Goal: Information Seeking & Learning: Learn about a topic

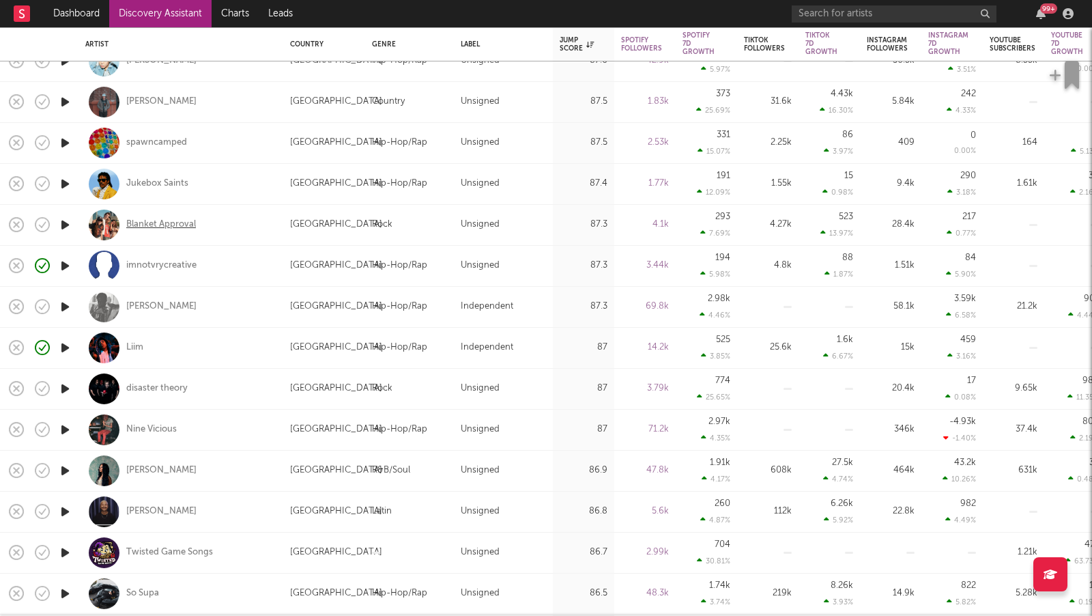
click at [173, 227] on div "Blanket Approval" at bounding box center [161, 224] width 70 height 12
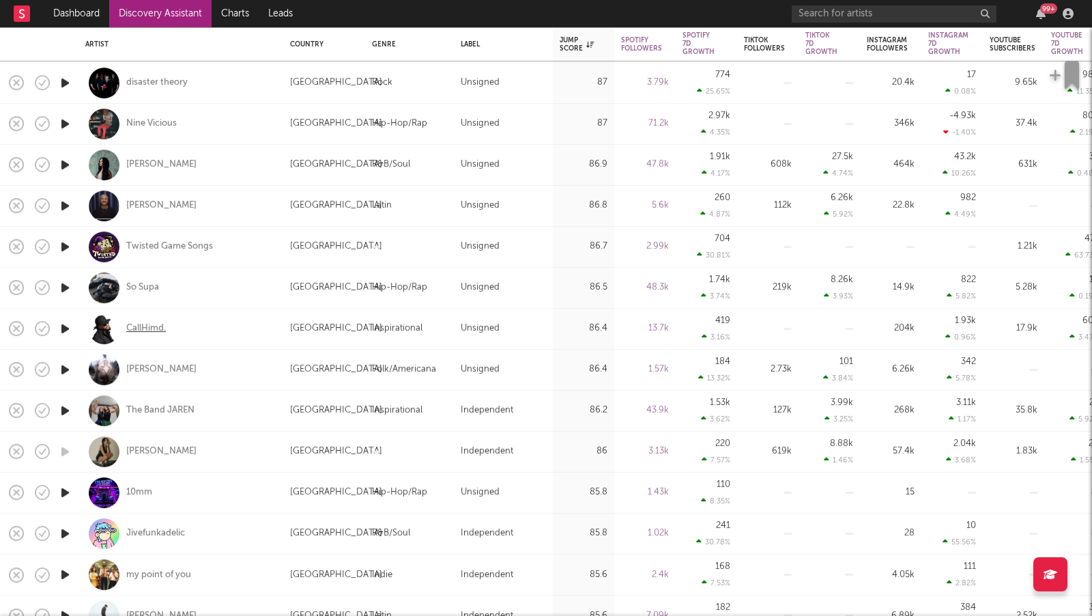
click at [145, 328] on div "CallHimd." at bounding box center [146, 329] width 40 height 12
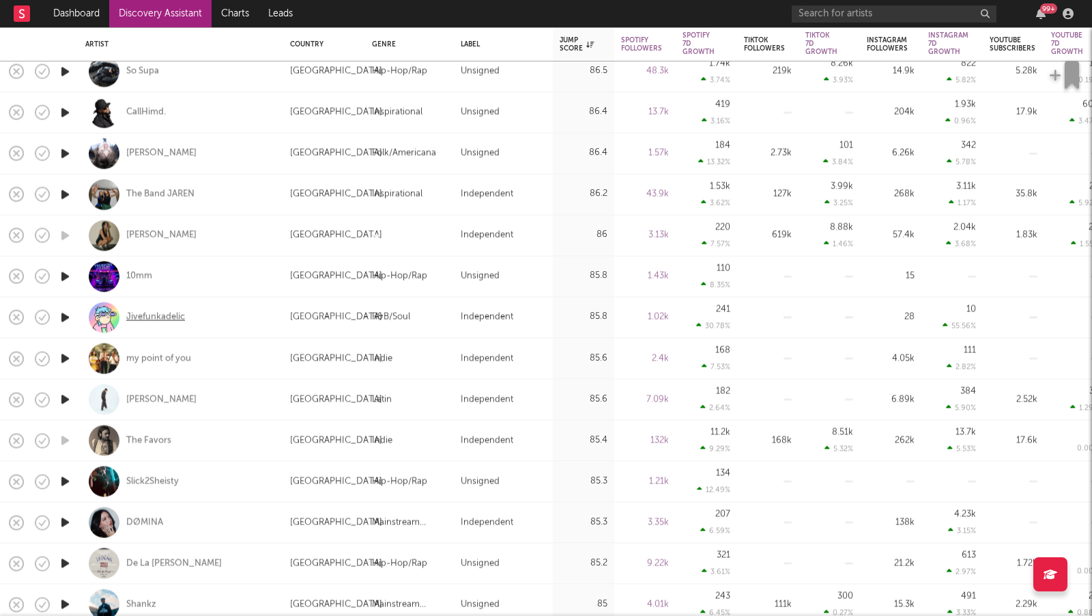
click at [180, 315] on div "Jivefunkadelic" at bounding box center [155, 317] width 59 height 12
click at [185, 360] on div "my point of you" at bounding box center [158, 358] width 65 height 12
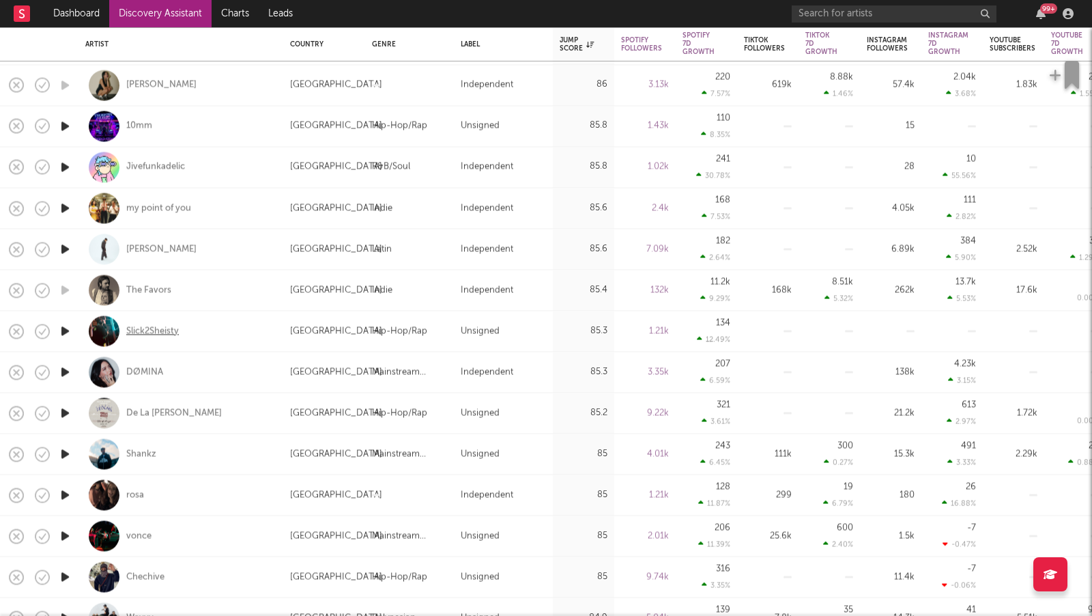
click at [156, 332] on div "Slick2Sheisty" at bounding box center [152, 331] width 53 height 12
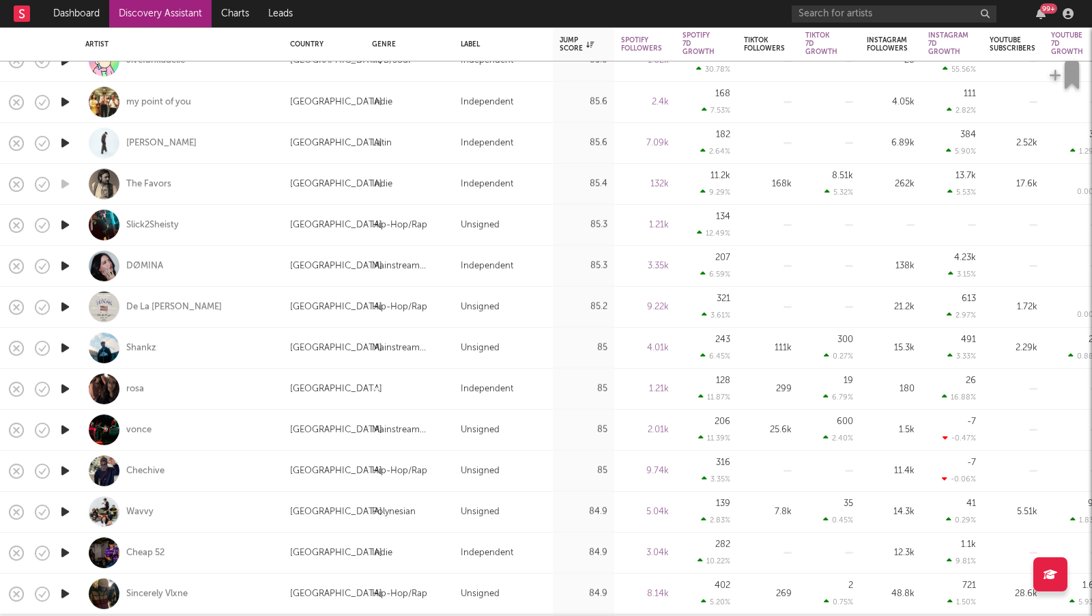
click at [141, 135] on div "J Arias" at bounding box center [180, 143] width 191 height 40
select select "1w"
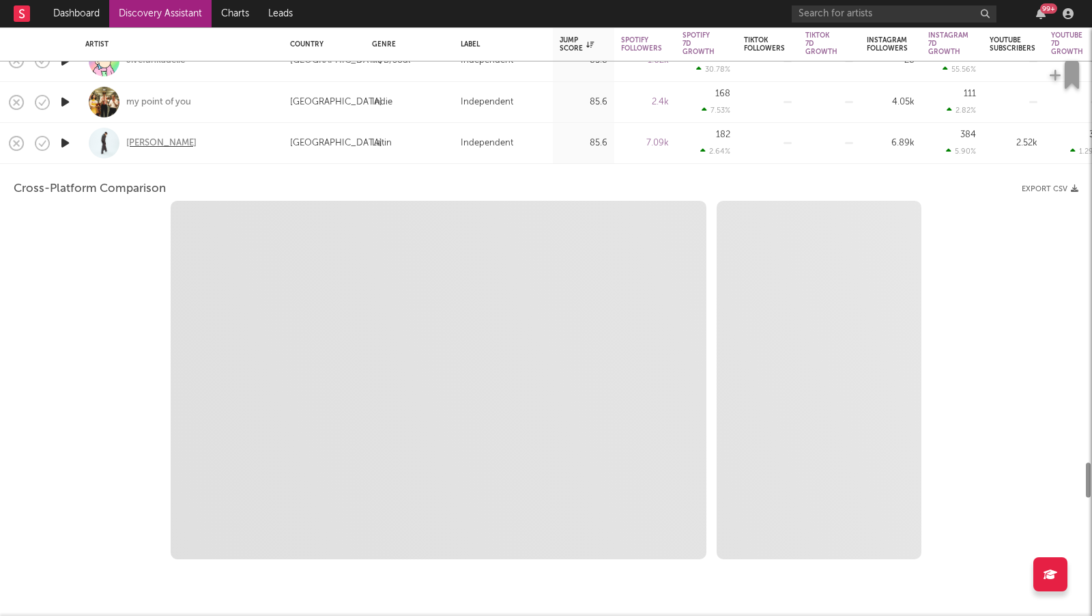
click at [146, 138] on div "J Arias" at bounding box center [161, 142] width 70 height 12
select select "6m"
select select "1m"
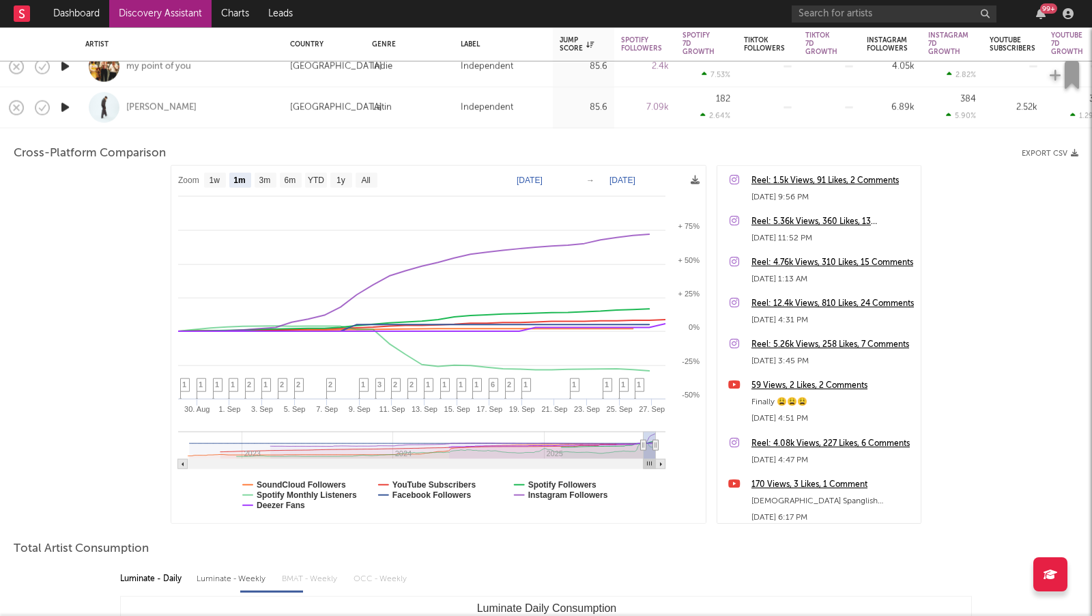
click at [247, 120] on div "J Arias" at bounding box center [180, 107] width 191 height 40
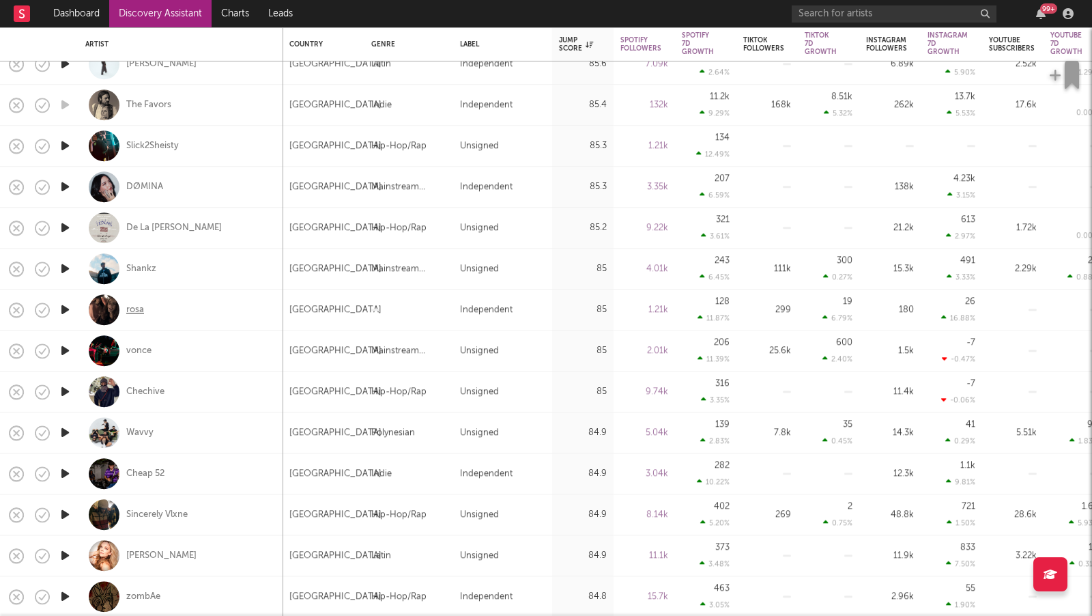
click at [132, 311] on div "rosa" at bounding box center [135, 310] width 18 height 12
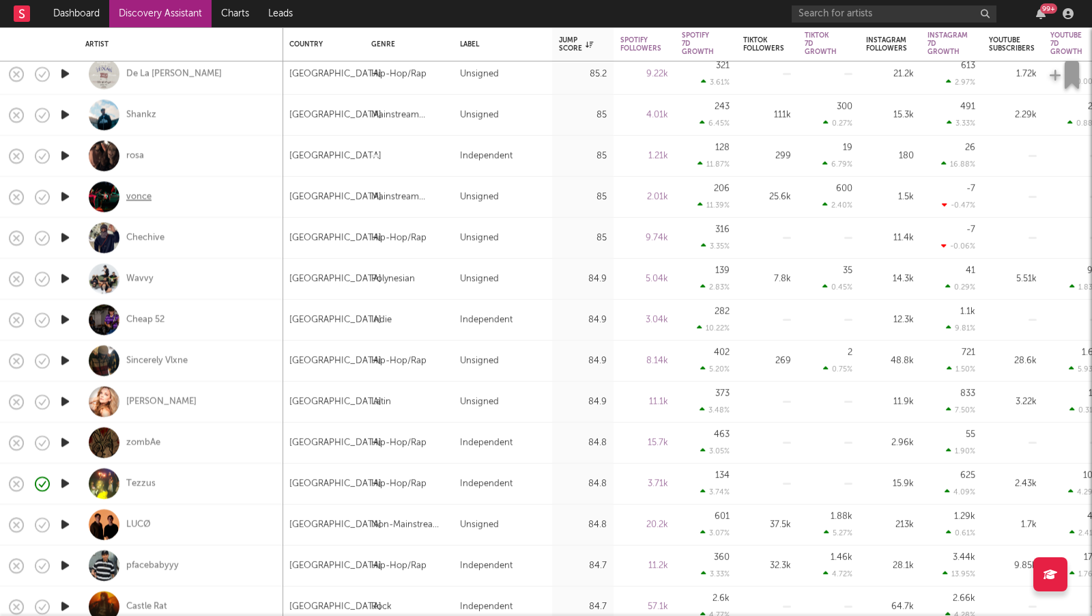
click at [141, 197] on div "vonce" at bounding box center [138, 196] width 25 height 12
click at [155, 242] on div "Chechive" at bounding box center [145, 237] width 38 height 12
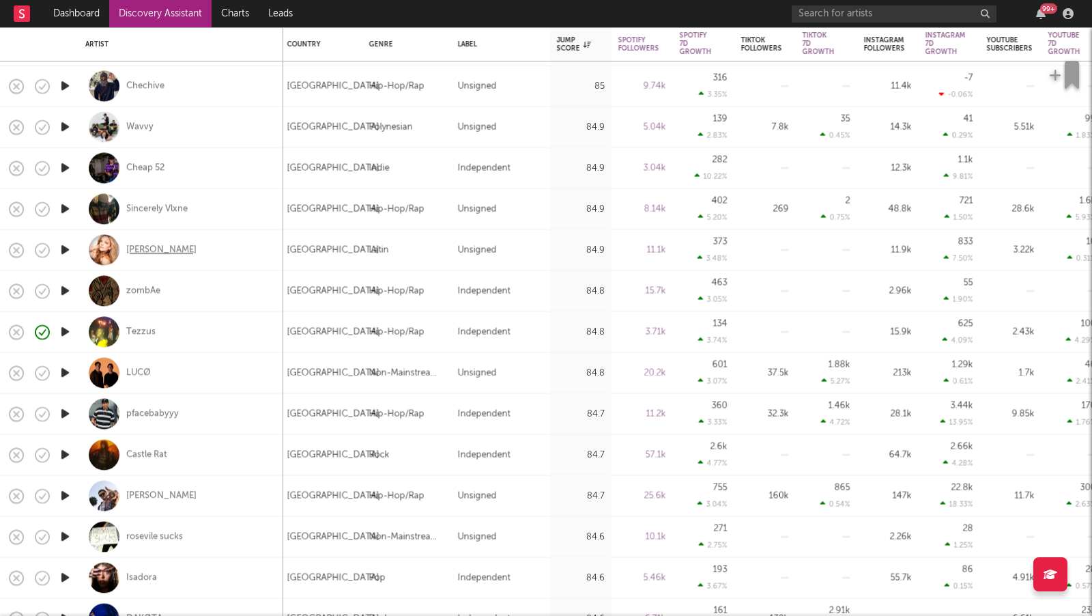
click at [170, 249] on div "Kari Kirkland" at bounding box center [161, 250] width 70 height 12
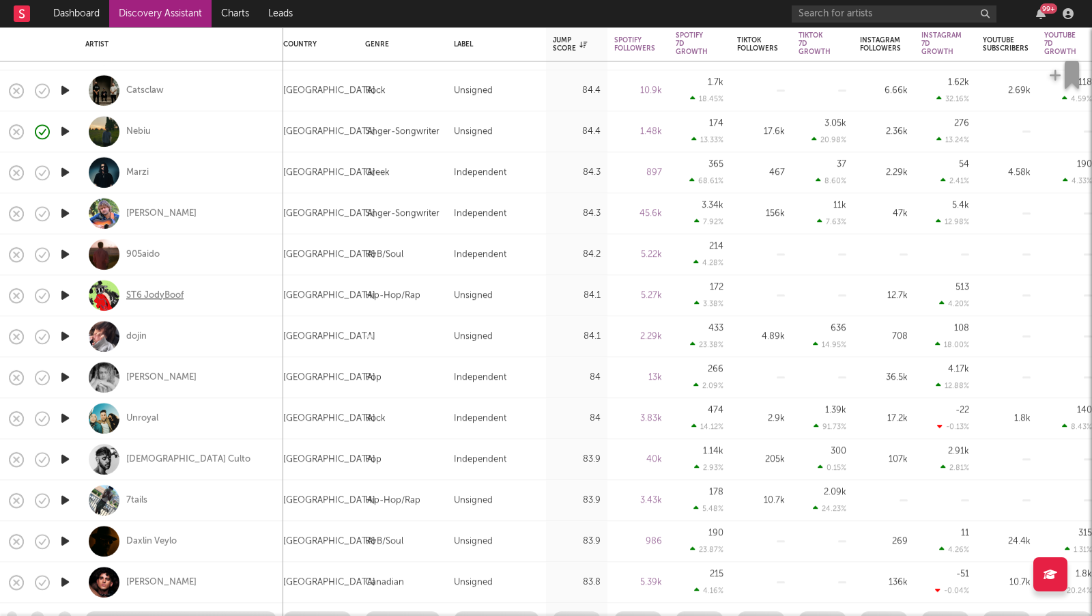
click at [153, 292] on div "ST6 JodyBoof" at bounding box center [154, 295] width 57 height 12
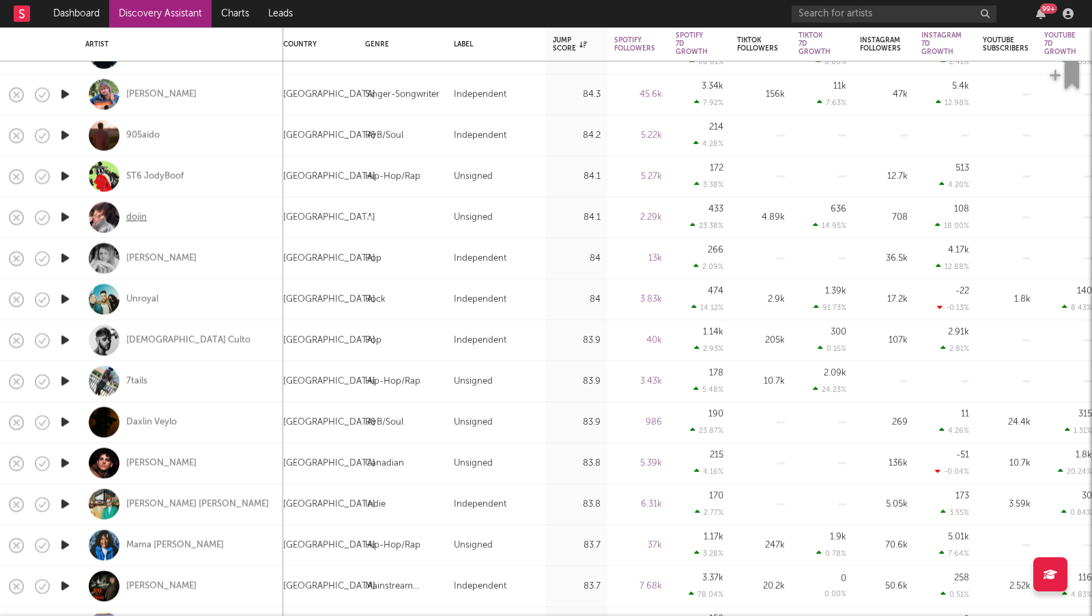
click at [143, 222] on div "dojin" at bounding box center [136, 217] width 20 height 12
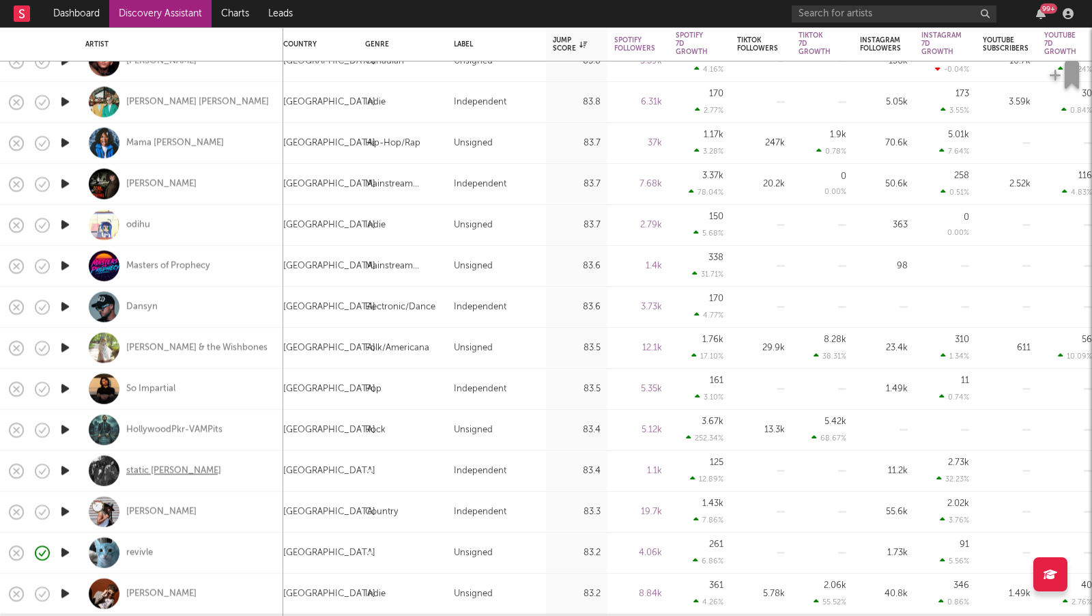
click at [167, 467] on div "static [PERSON_NAME]" at bounding box center [173, 470] width 95 height 12
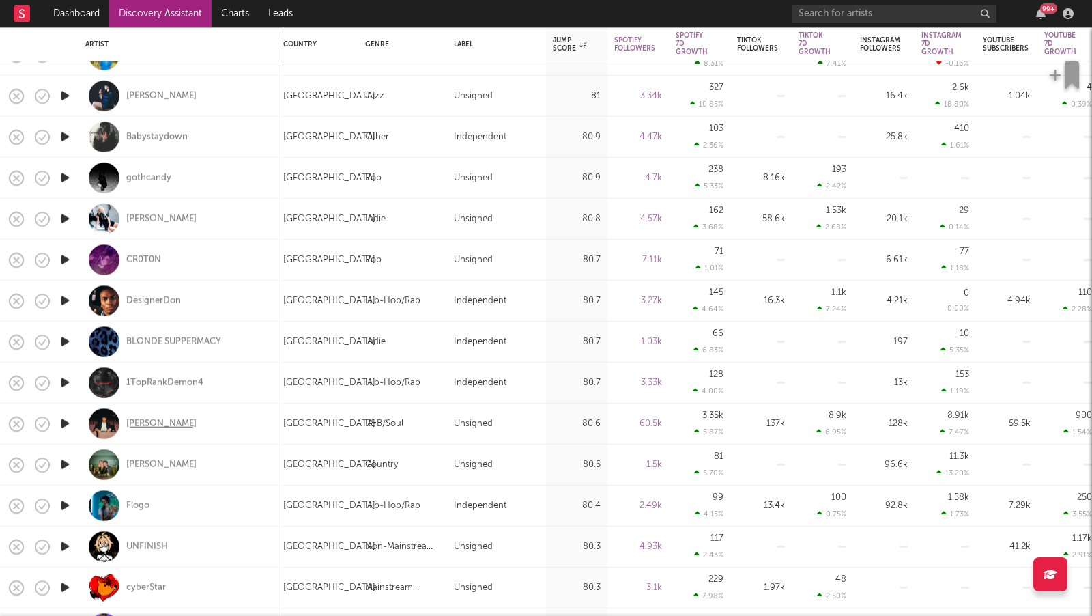
click at [154, 419] on div "Breezee" at bounding box center [161, 424] width 70 height 12
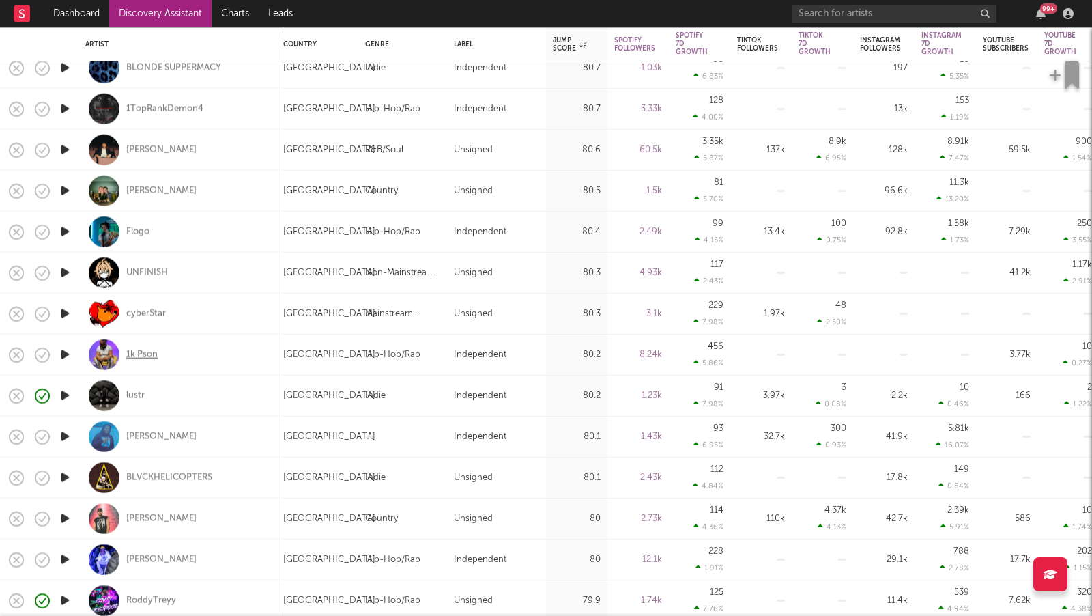
click at [148, 354] on div "1k Pson" at bounding box center [141, 354] width 31 height 12
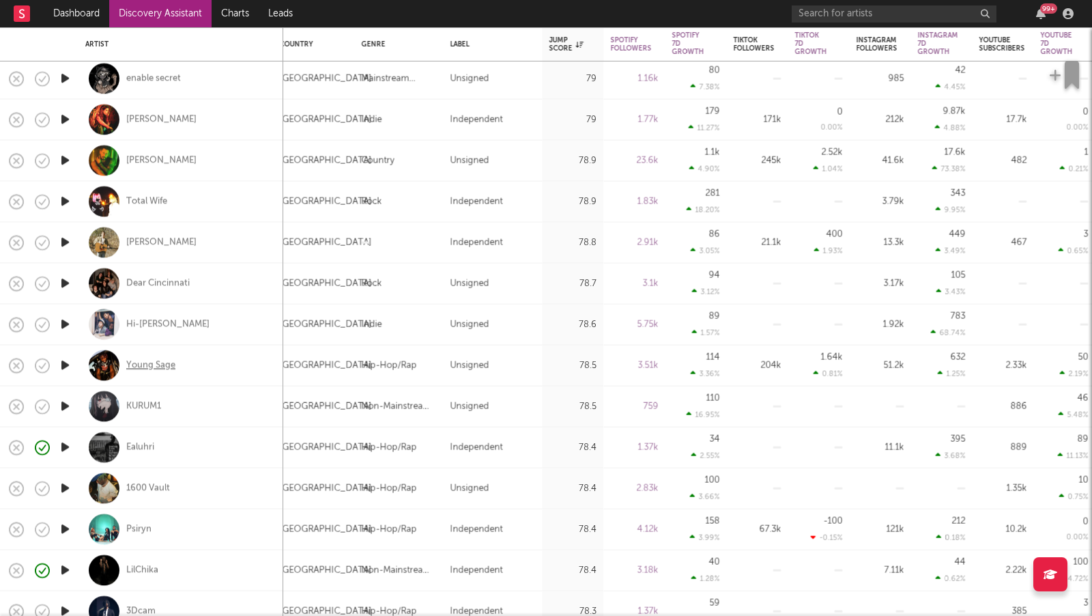
click at [160, 368] on div "Young Sage" at bounding box center [150, 365] width 49 height 12
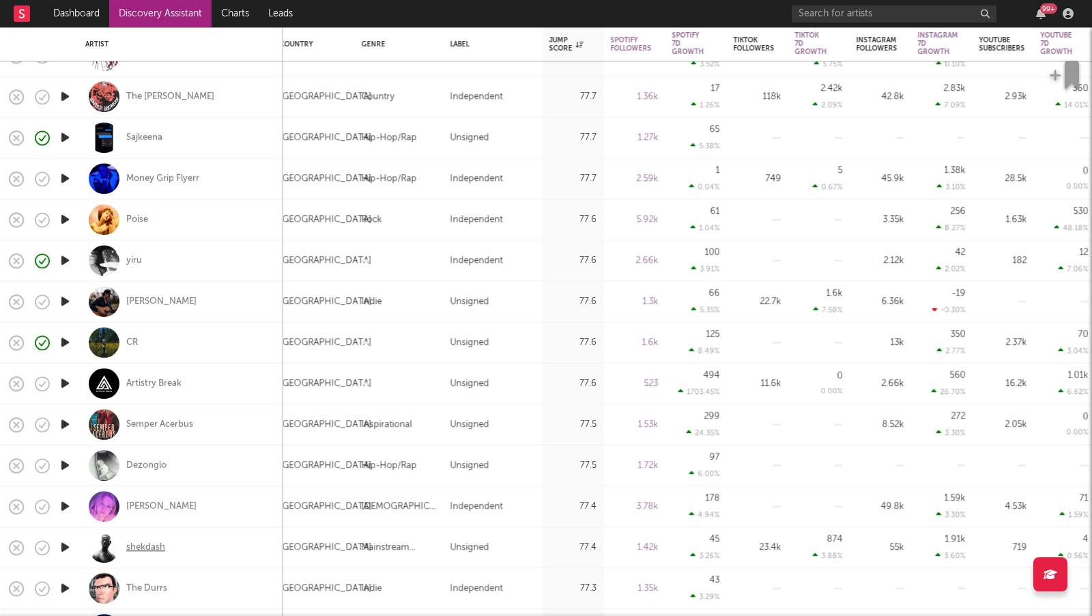
click at [159, 543] on div "shekdash" at bounding box center [145, 547] width 39 height 12
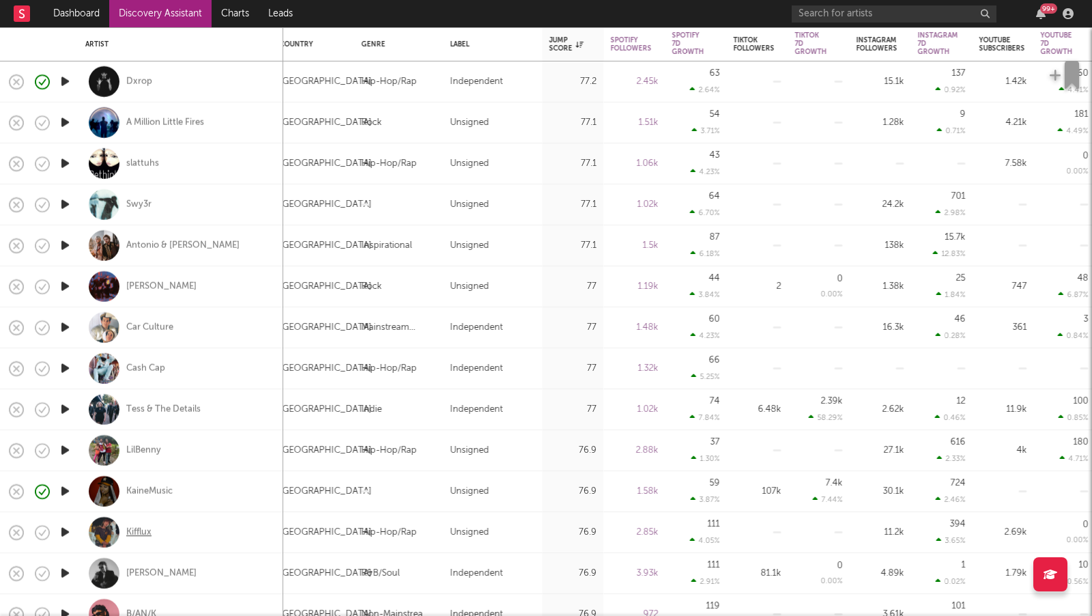
click at [140, 536] on div "Kifflux" at bounding box center [138, 532] width 25 height 12
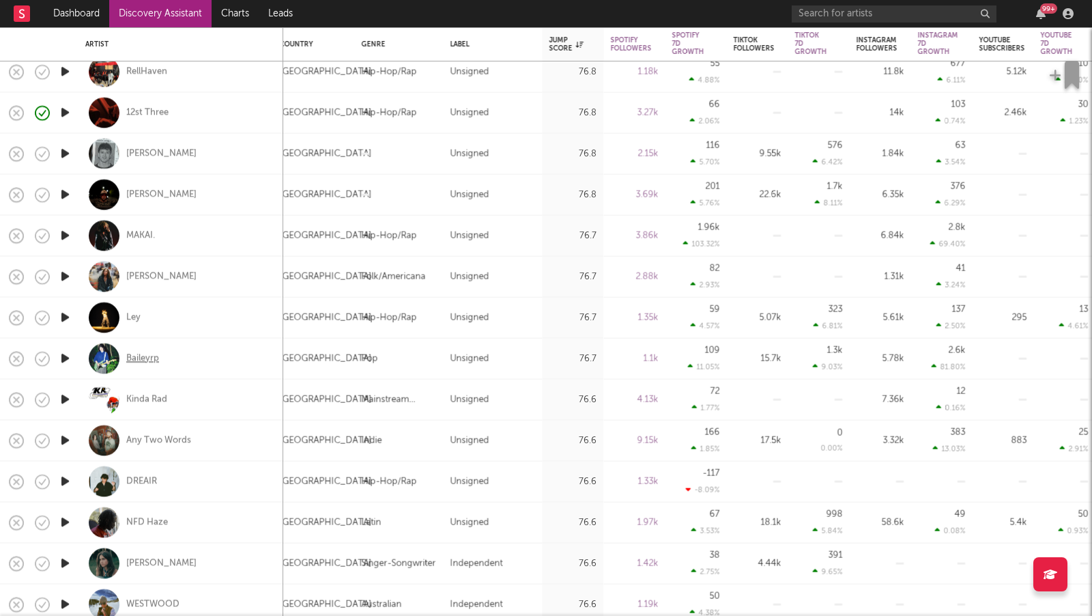
click at [143, 358] on div "Baileyrp" at bounding box center [142, 358] width 33 height 12
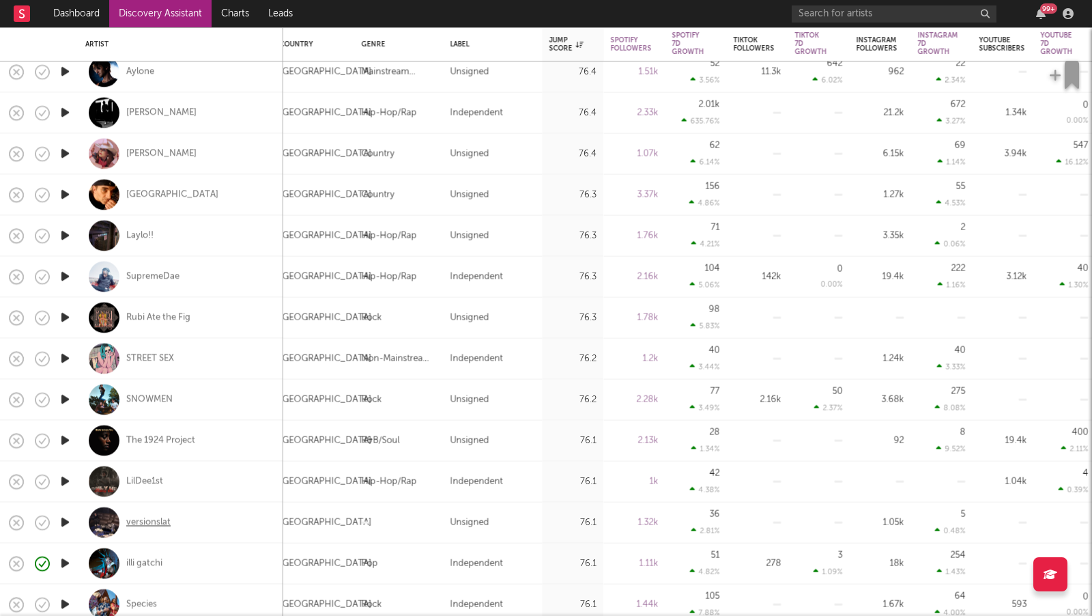
click at [151, 517] on div "versionslat" at bounding box center [148, 522] width 44 height 12
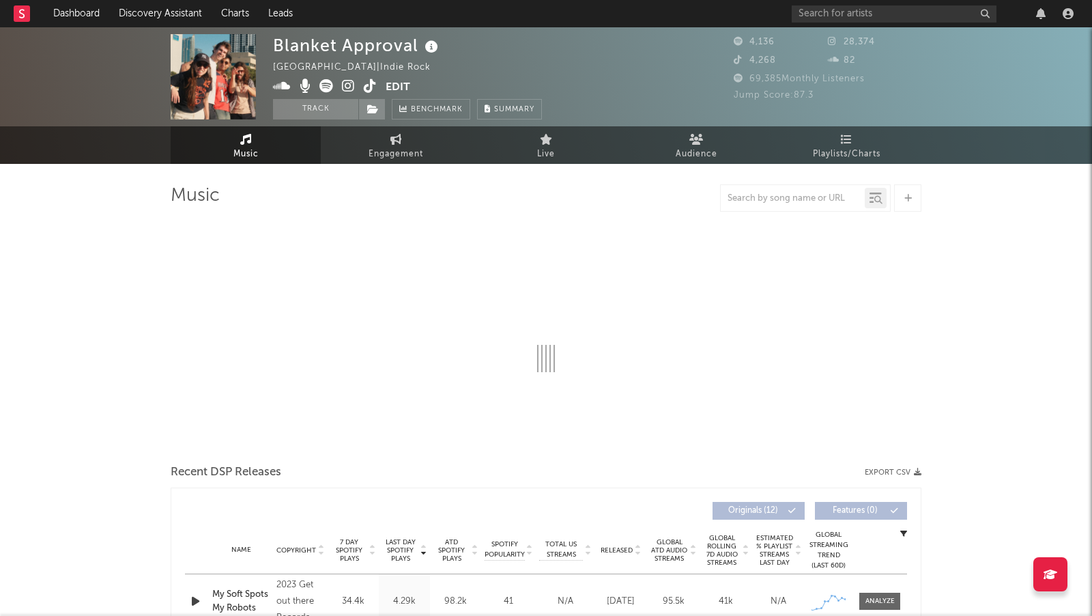
click at [349, 81] on icon at bounding box center [348, 86] width 13 height 14
select select "1w"
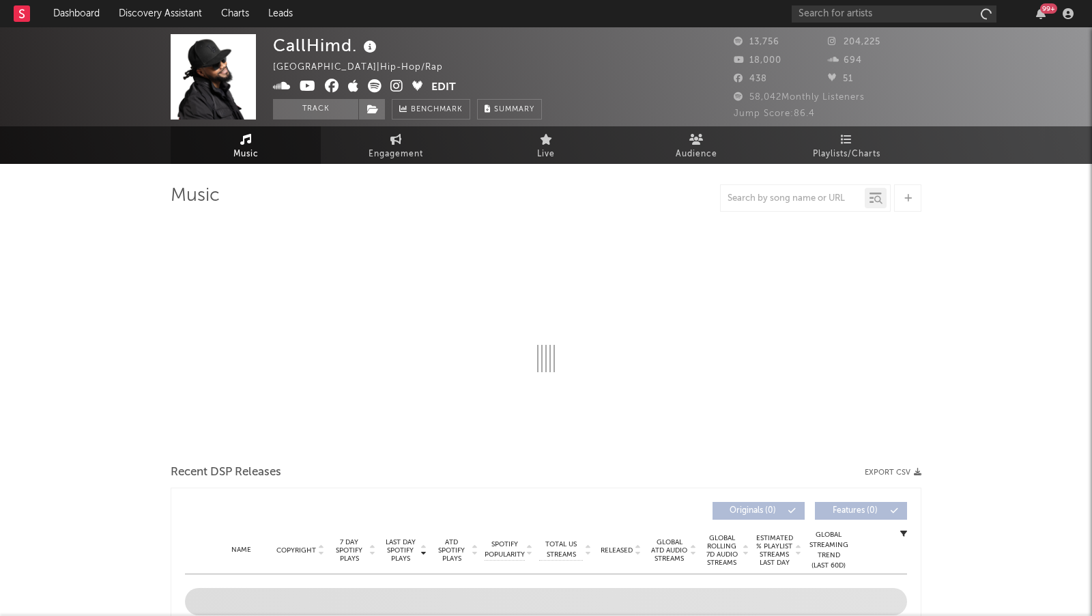
select select "6m"
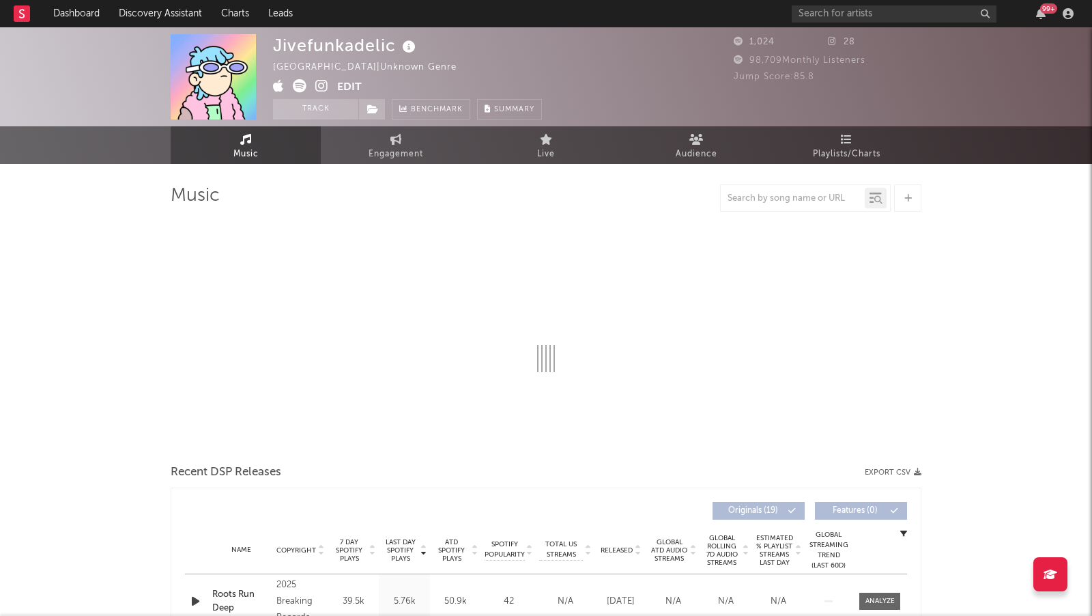
click at [328, 84] on icon at bounding box center [321, 86] width 13 height 14
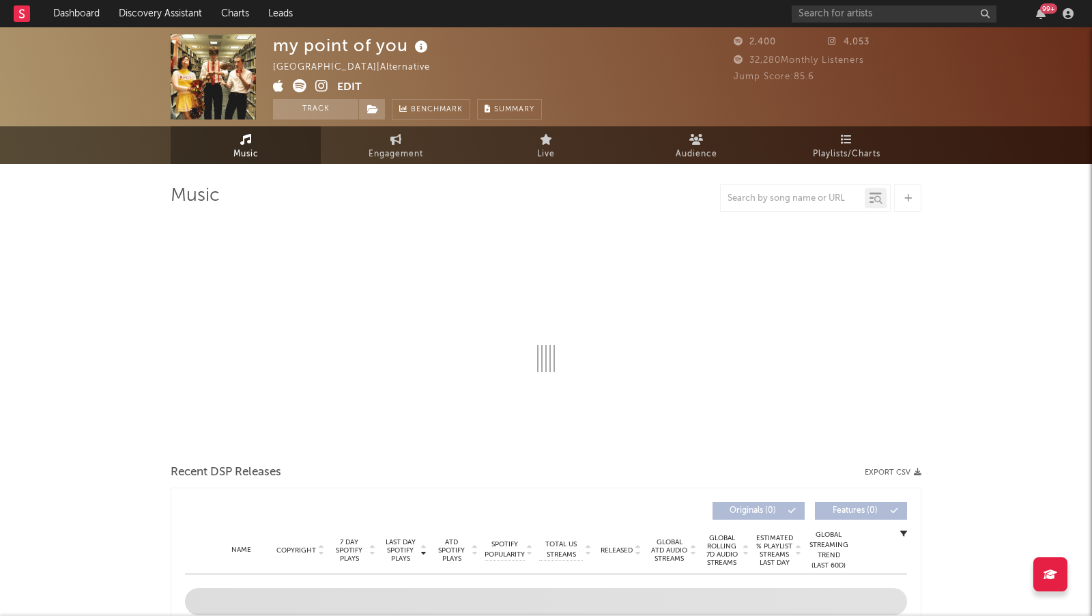
select select "1w"
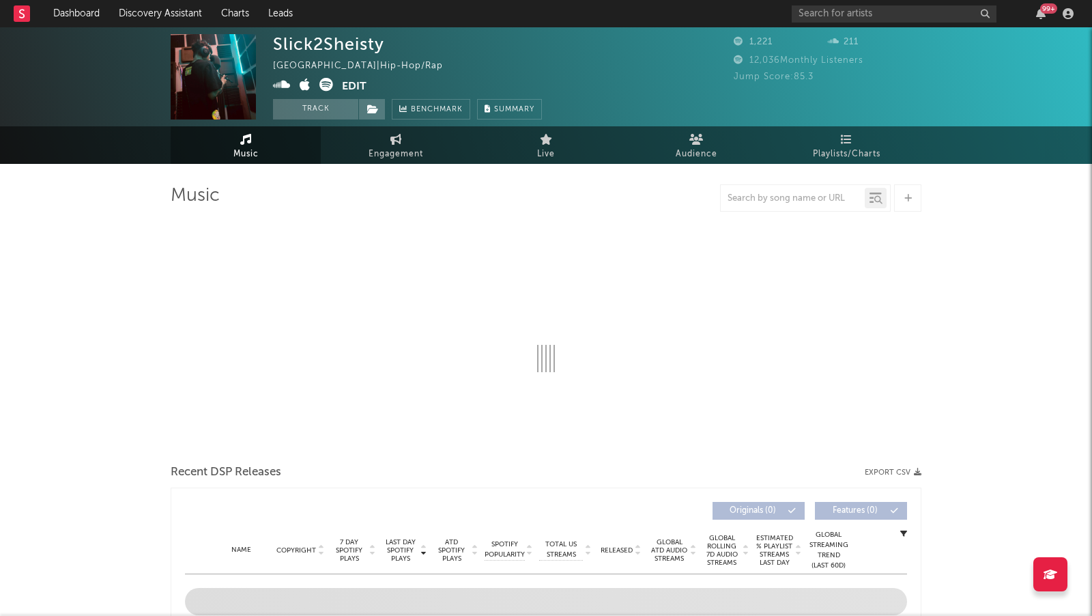
select select "1w"
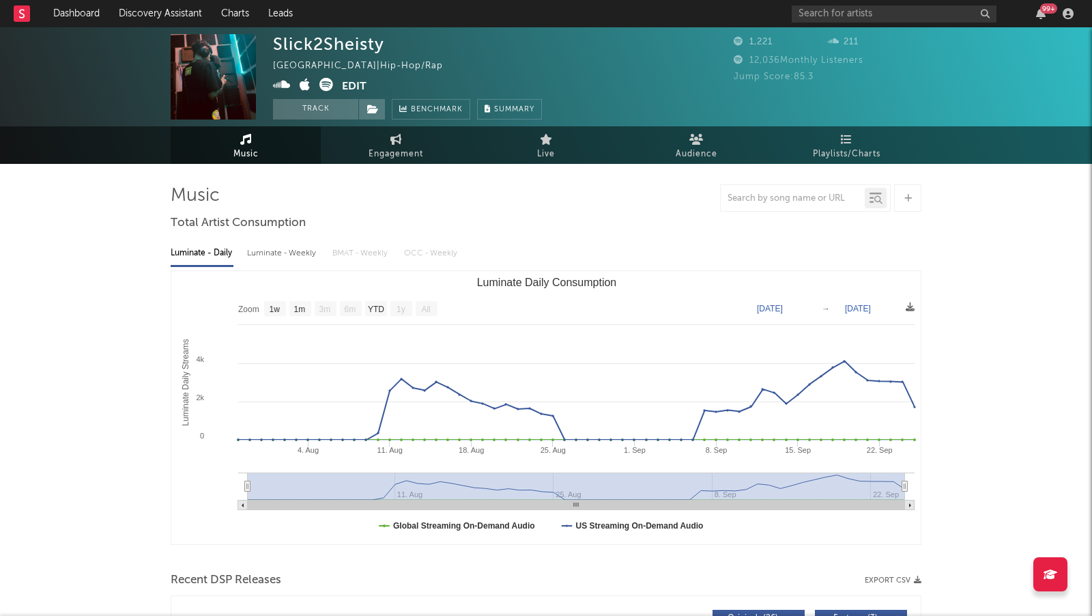
click at [284, 83] on icon at bounding box center [282, 85] width 18 height 14
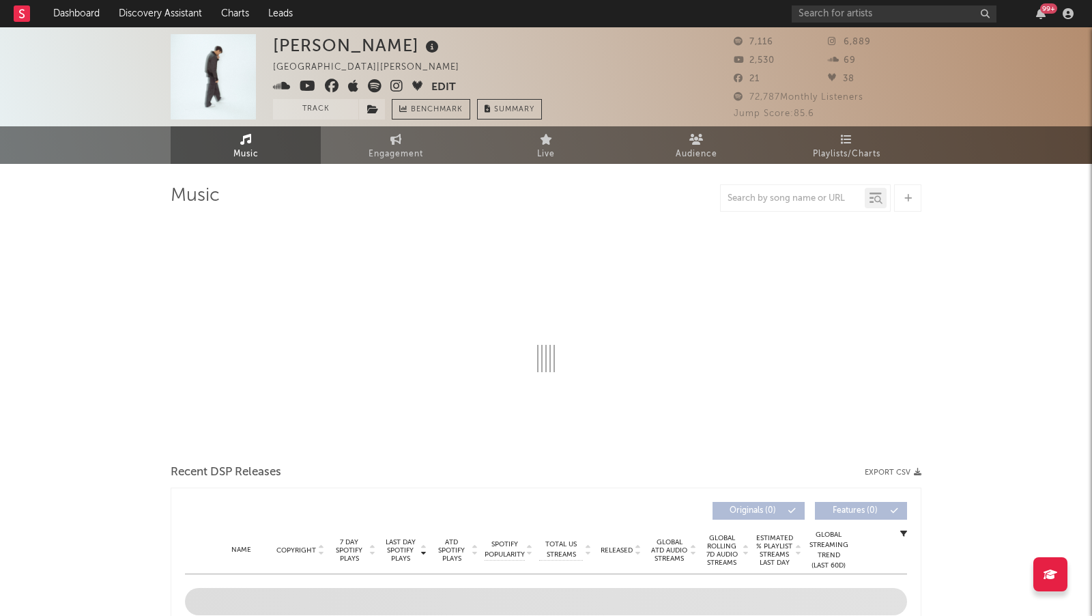
select select "6m"
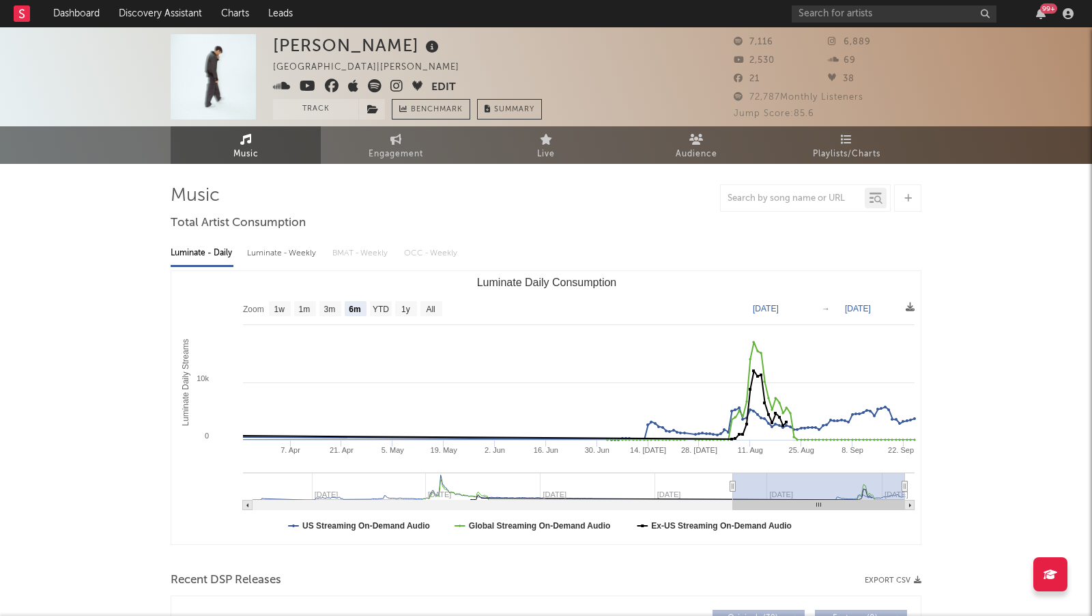
click at [397, 89] on icon at bounding box center [396, 86] width 13 height 14
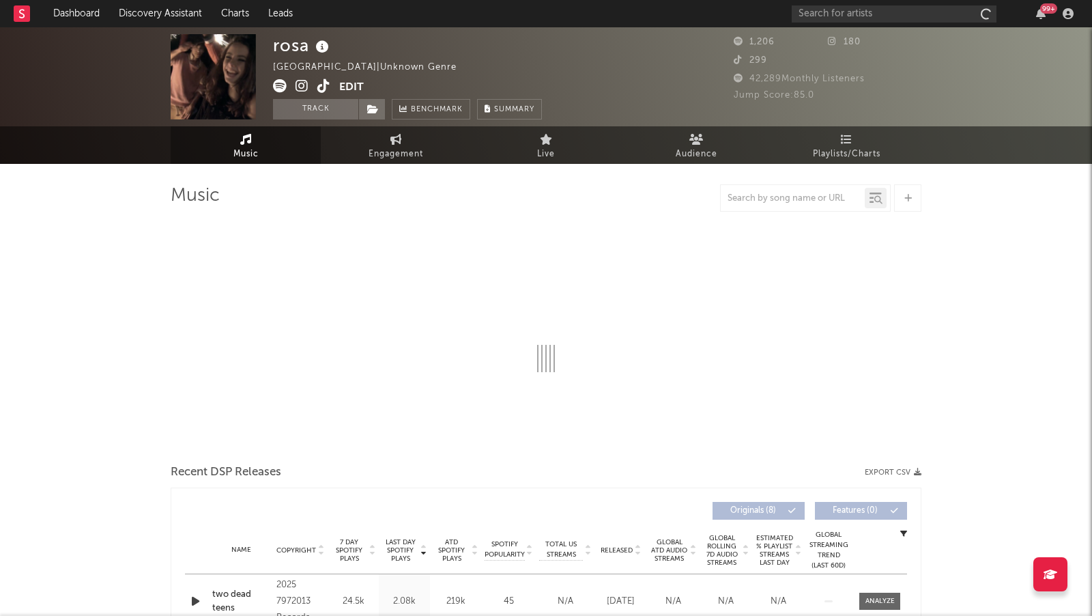
select select "1w"
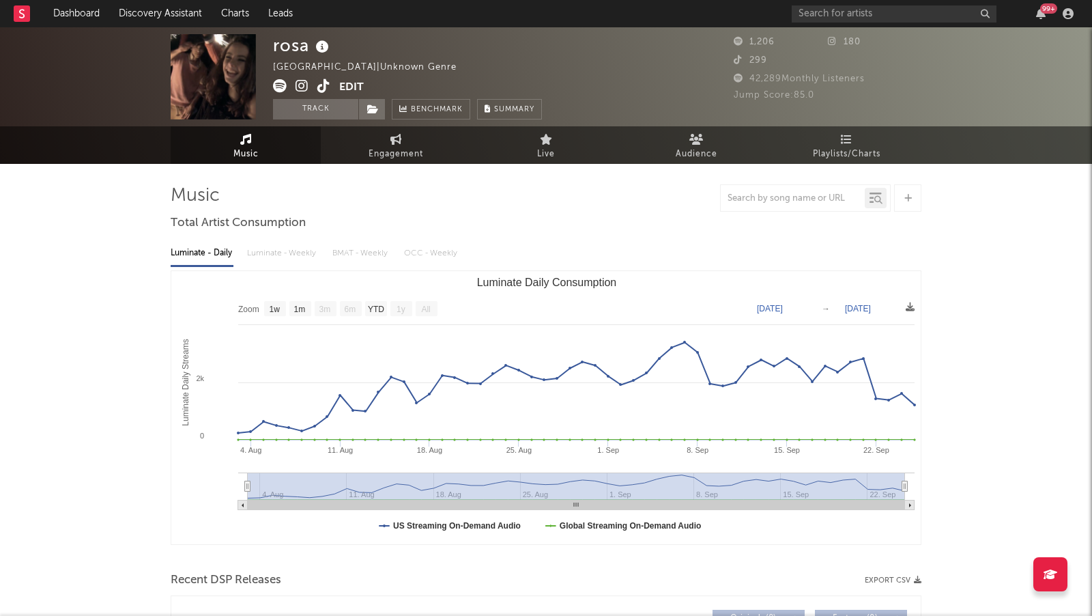
click at [299, 85] on icon at bounding box center [301, 86] width 13 height 14
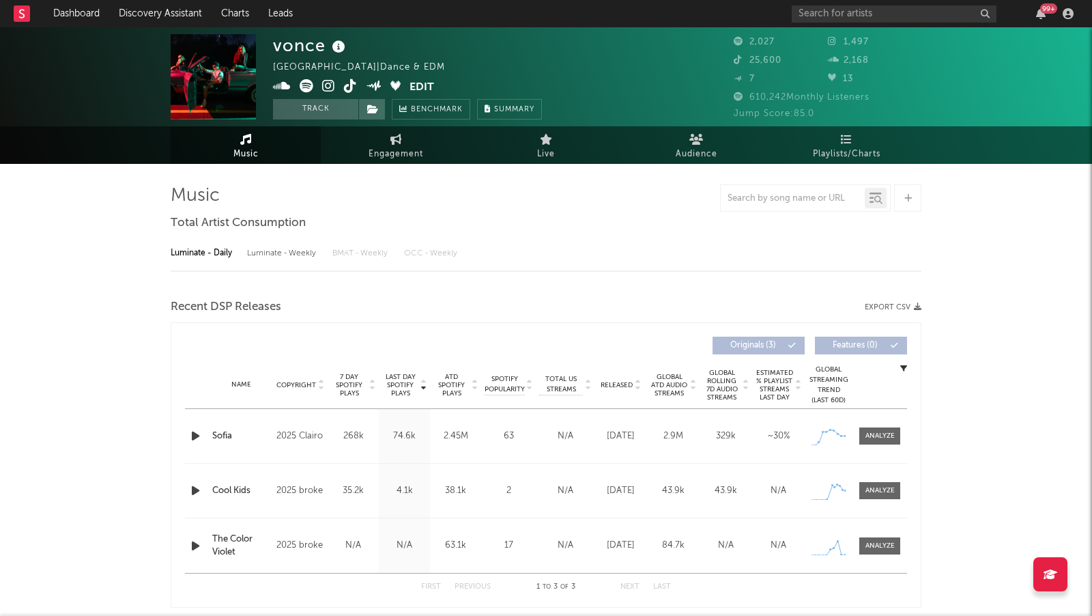
select select "1w"
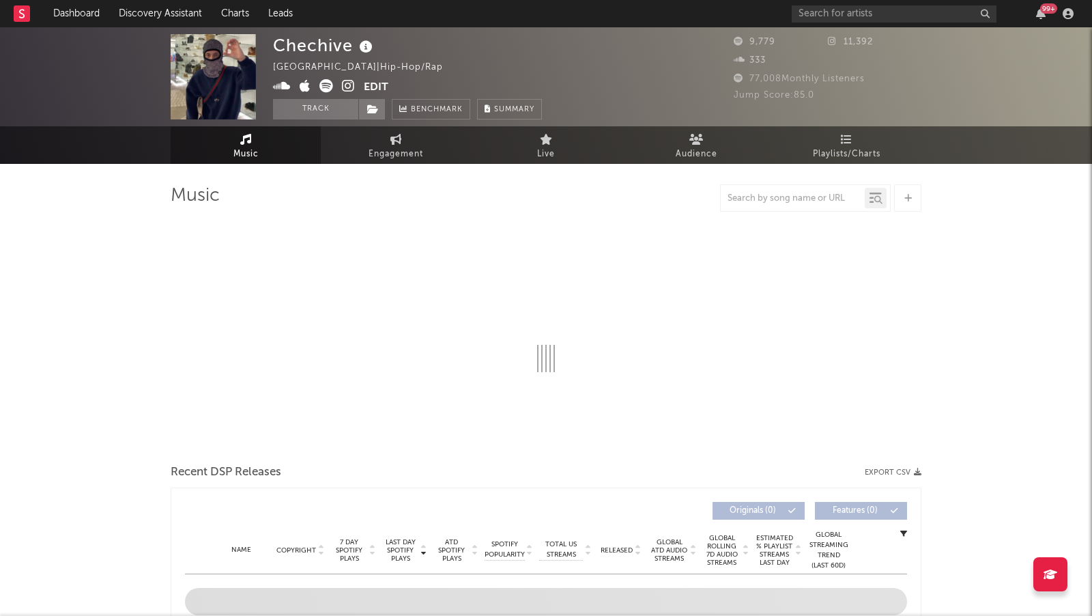
select select "6m"
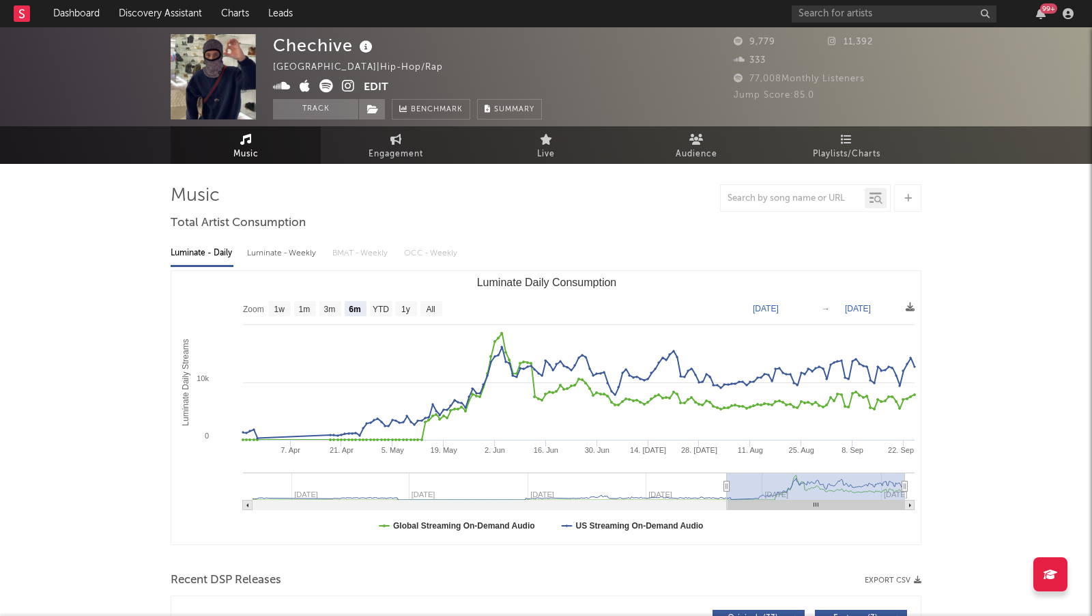
click at [347, 82] on icon at bounding box center [348, 86] width 13 height 14
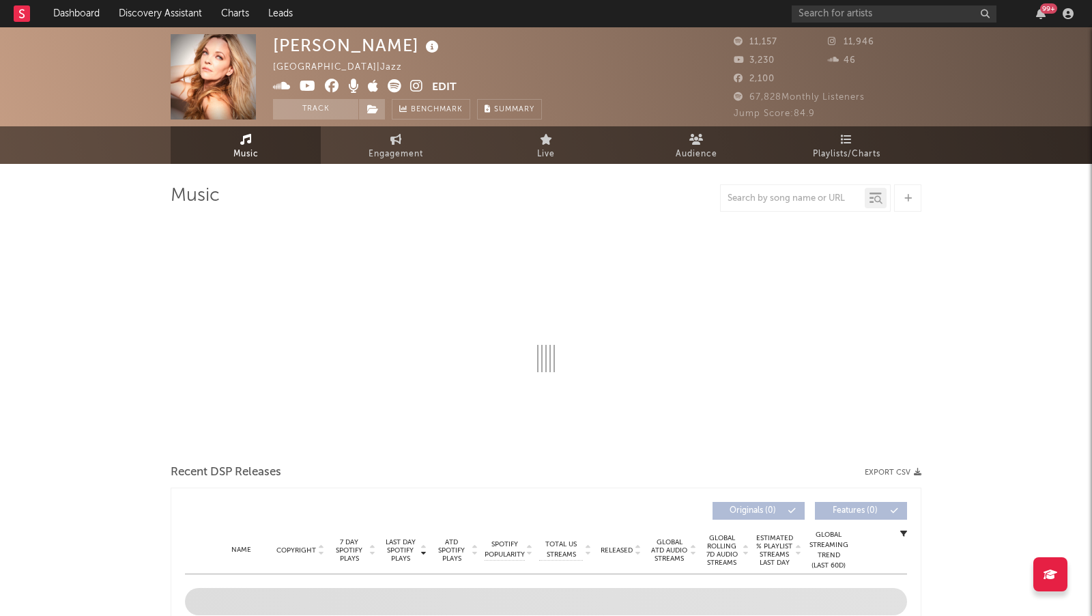
select select "1w"
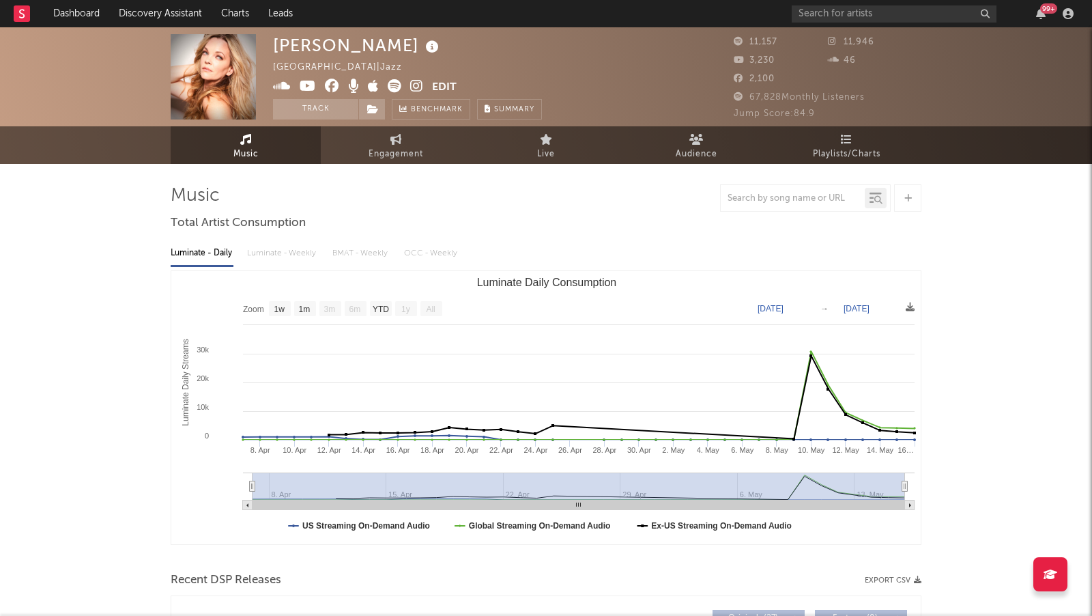
click at [411, 87] on icon at bounding box center [416, 86] width 13 height 14
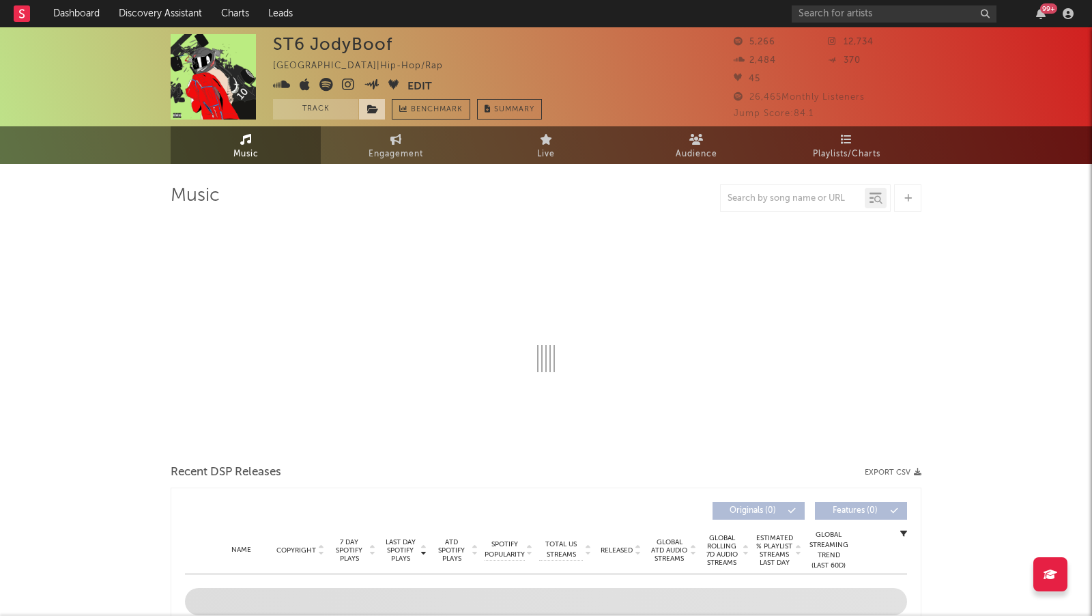
select select "6m"
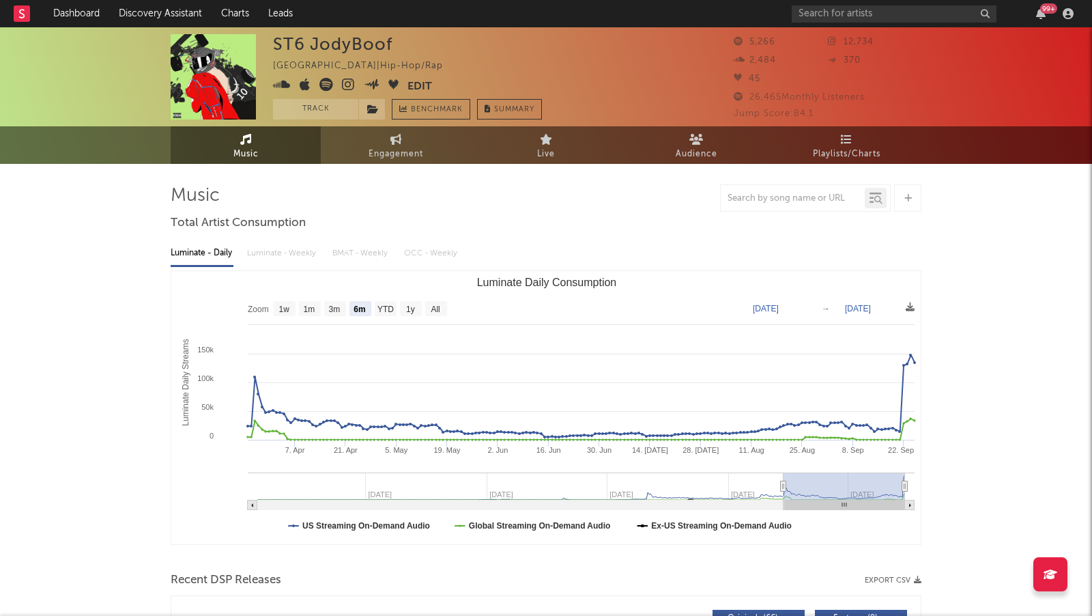
click at [347, 82] on icon at bounding box center [348, 85] width 13 height 14
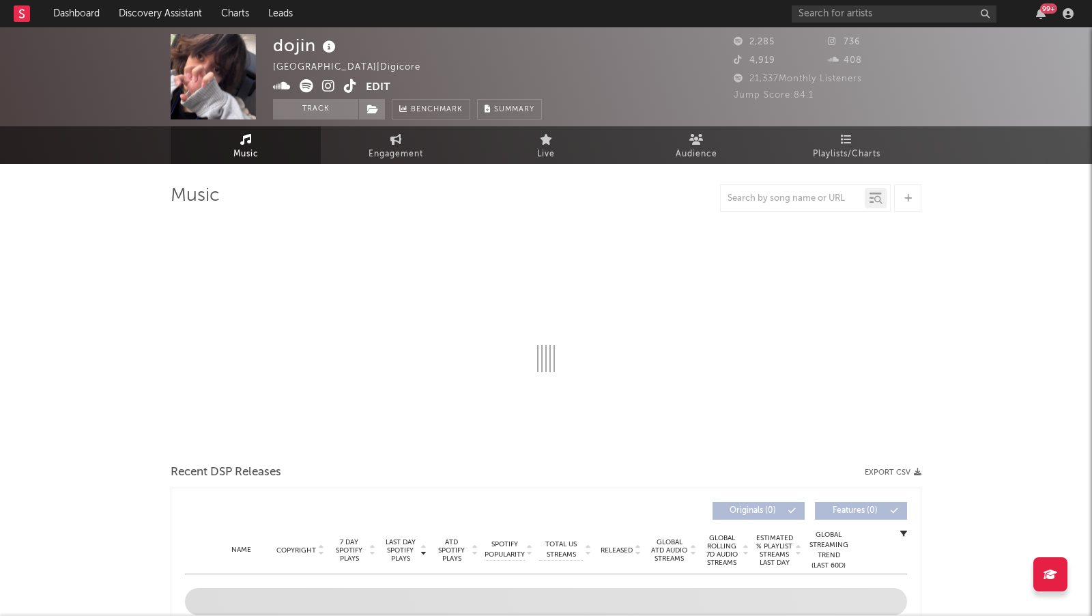
select select "1w"
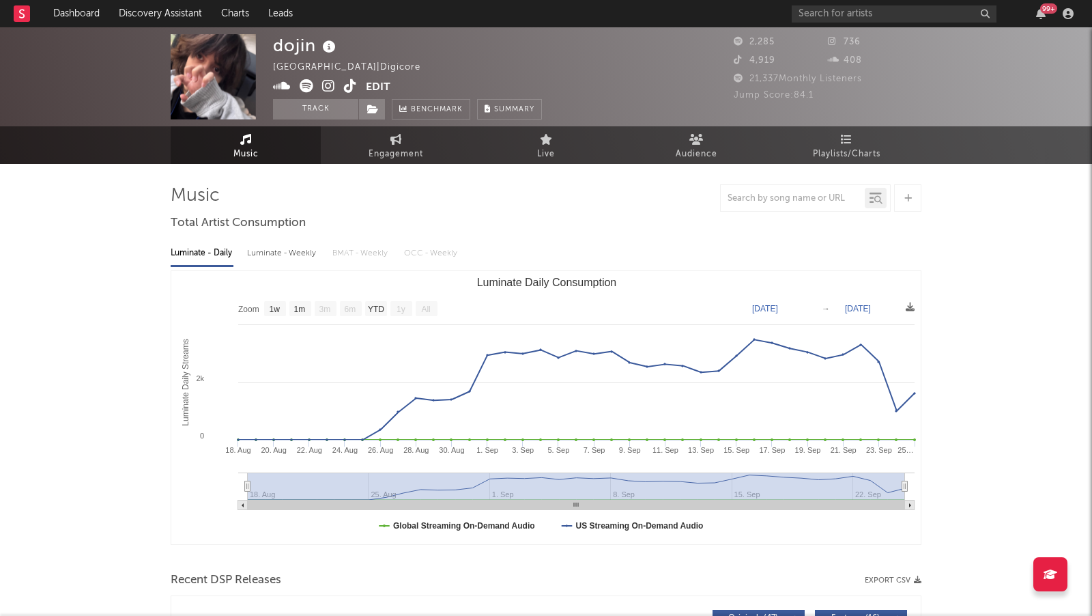
click at [328, 87] on icon at bounding box center [328, 86] width 13 height 14
click at [307, 82] on icon at bounding box center [307, 86] width 14 height 14
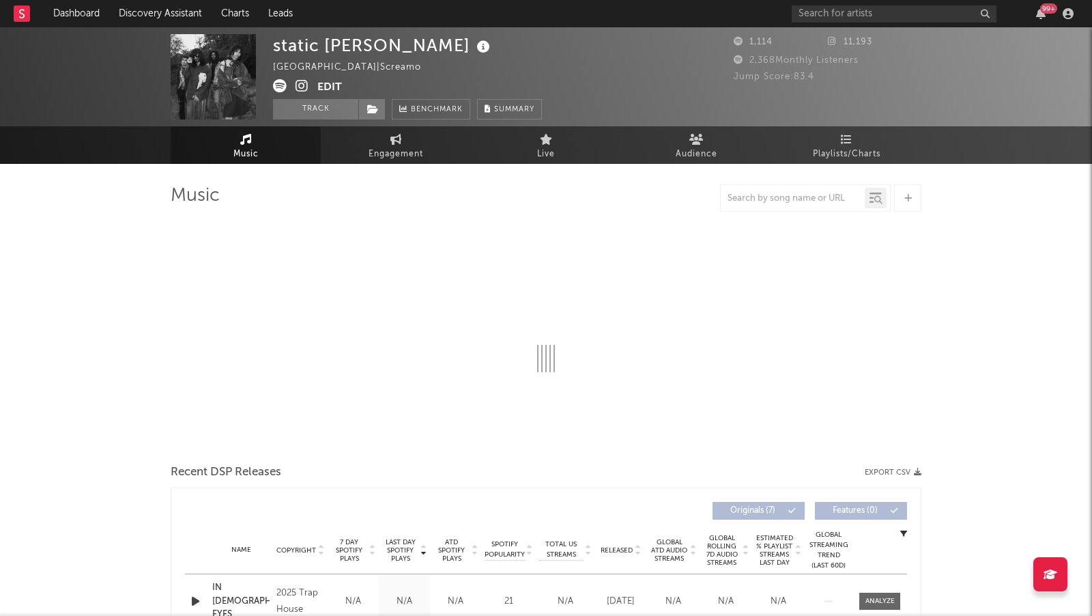
select select "1w"
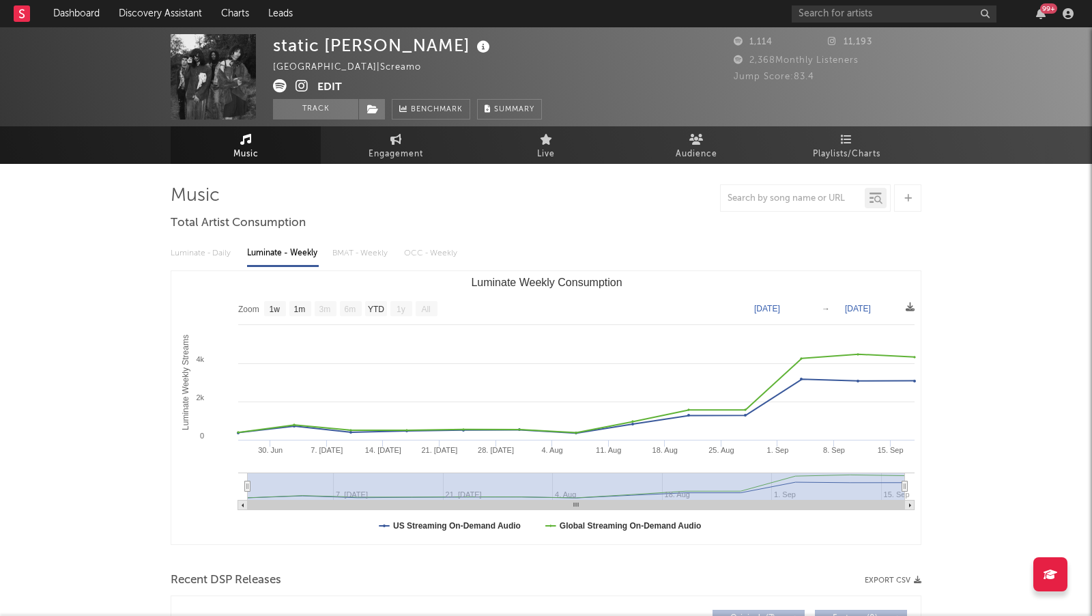
click at [298, 86] on icon at bounding box center [301, 86] width 13 height 14
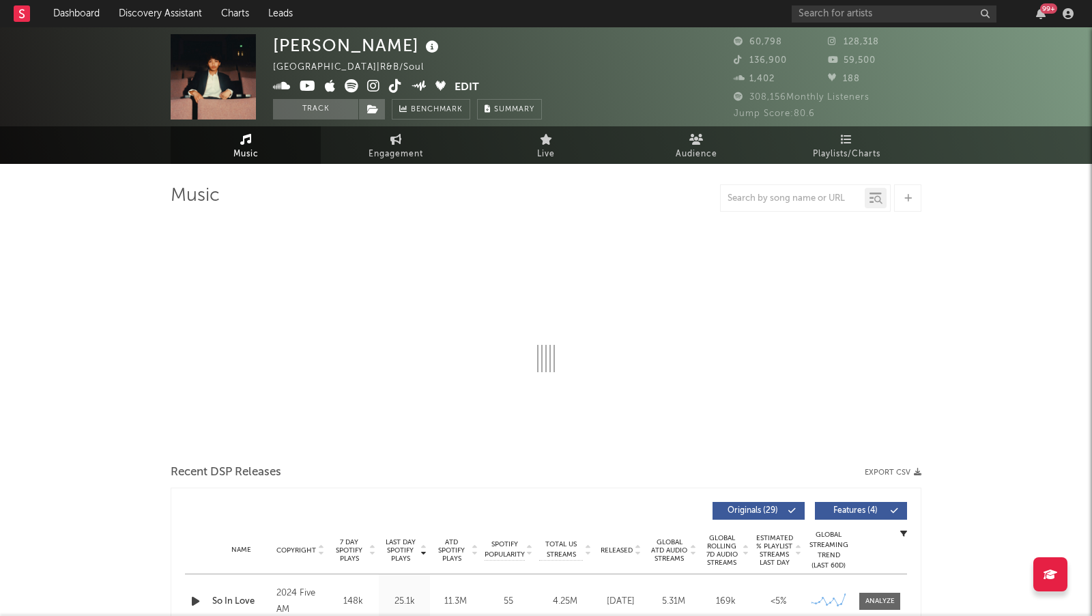
click at [368, 85] on icon at bounding box center [373, 86] width 13 height 14
select select "6m"
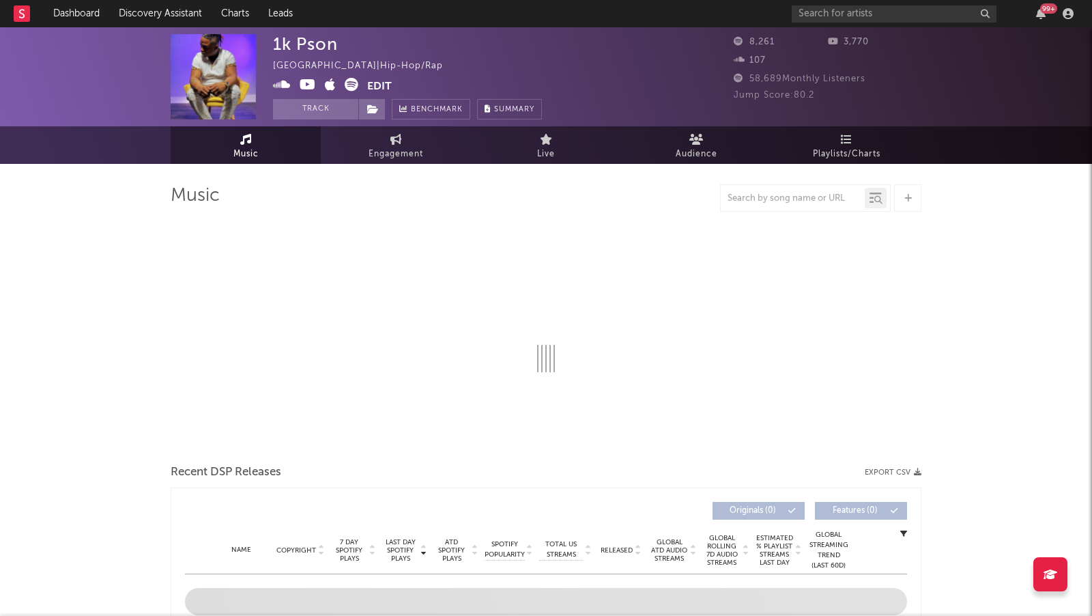
select select "6m"
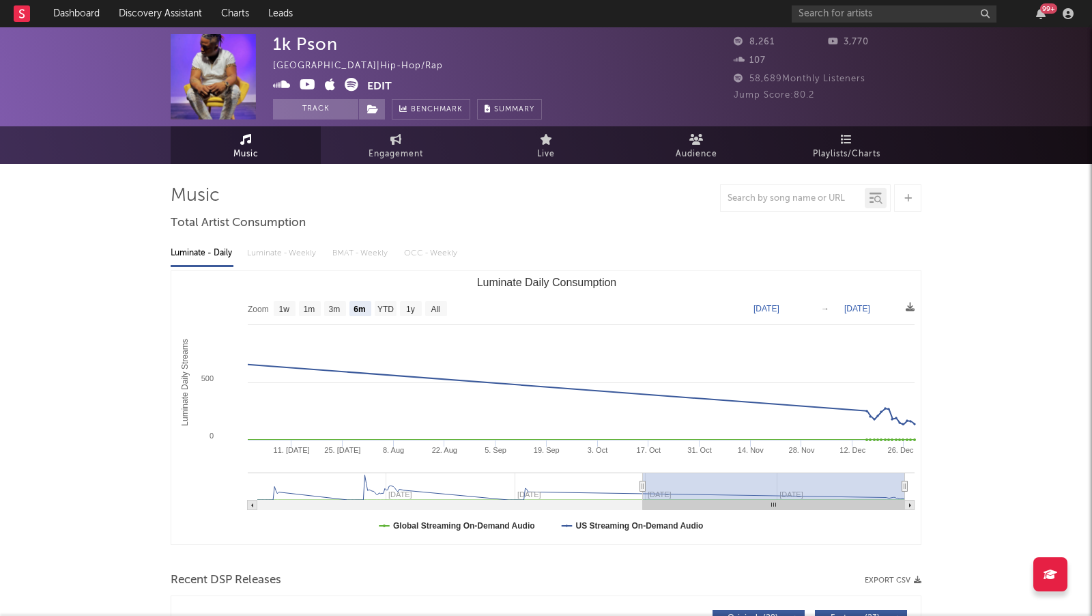
click at [289, 82] on icon at bounding box center [282, 85] width 18 height 14
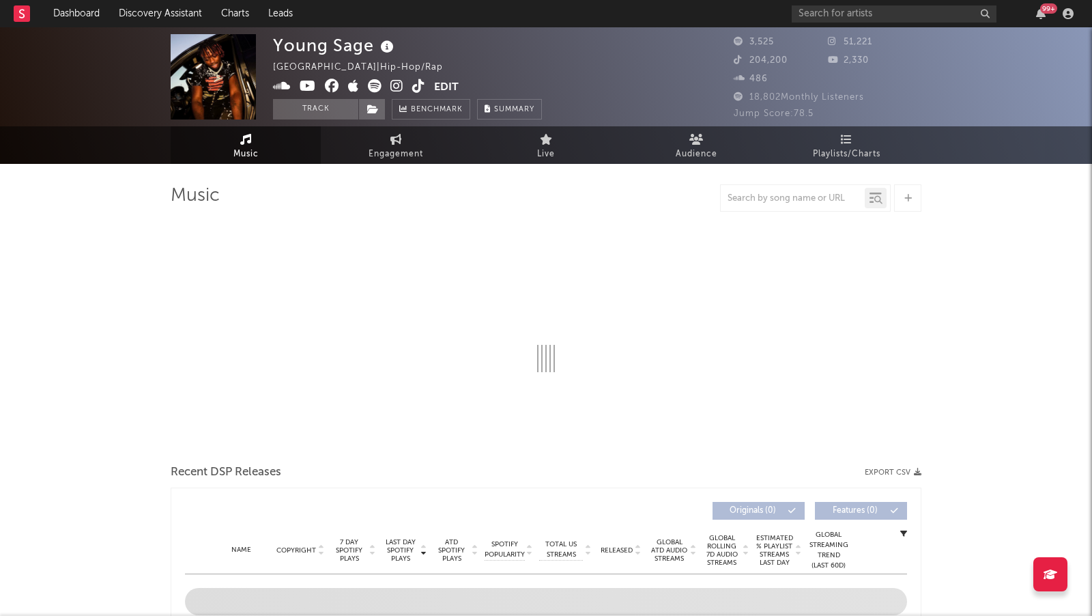
select select "1w"
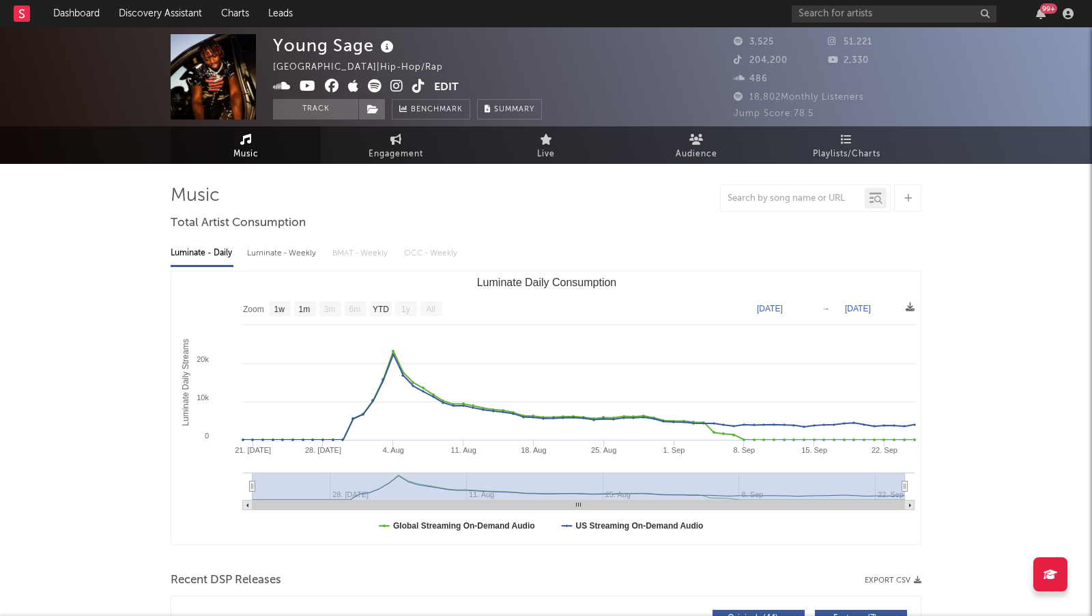
click at [399, 85] on icon at bounding box center [396, 86] width 13 height 14
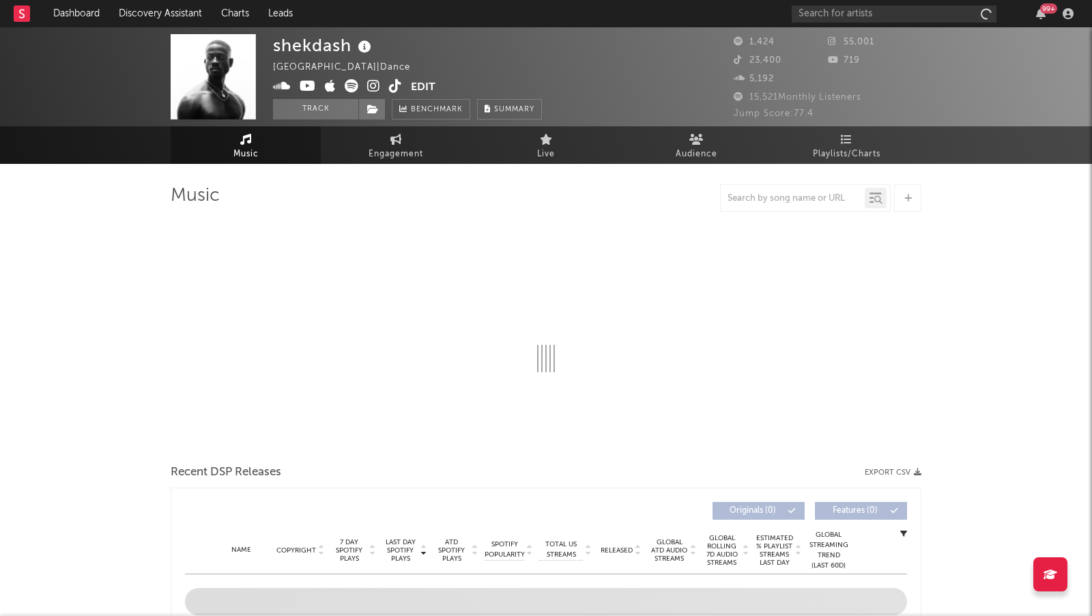
select select "1w"
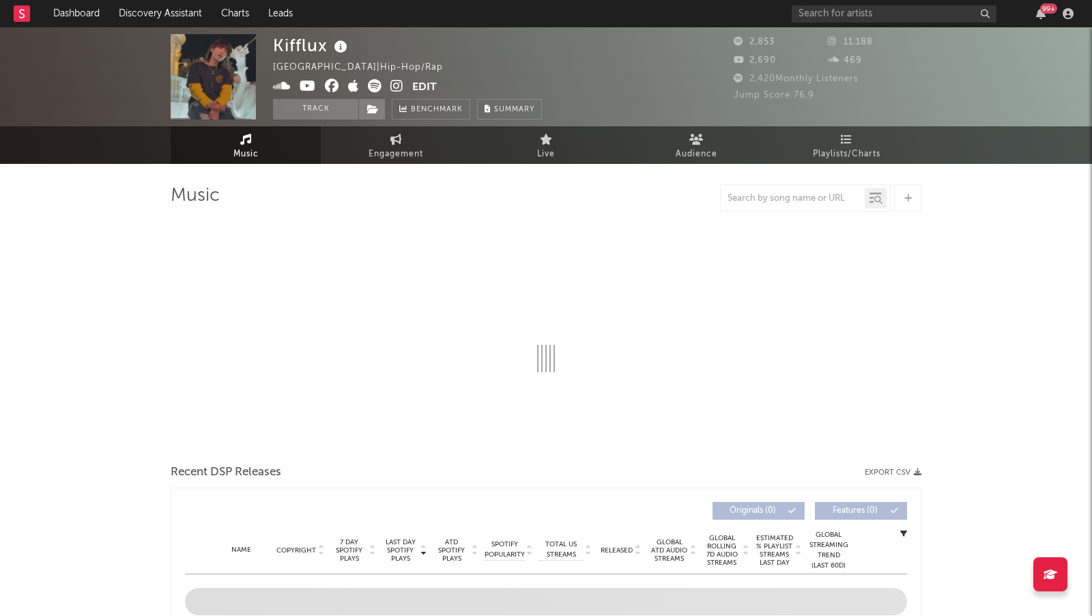
select select "6m"
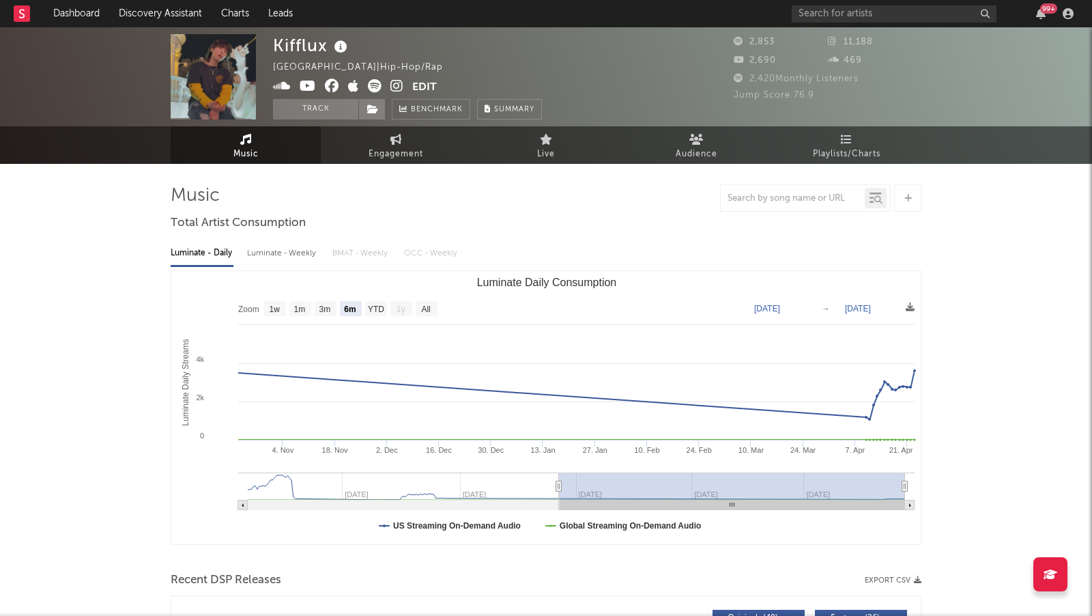
click at [397, 83] on icon at bounding box center [396, 86] width 13 height 14
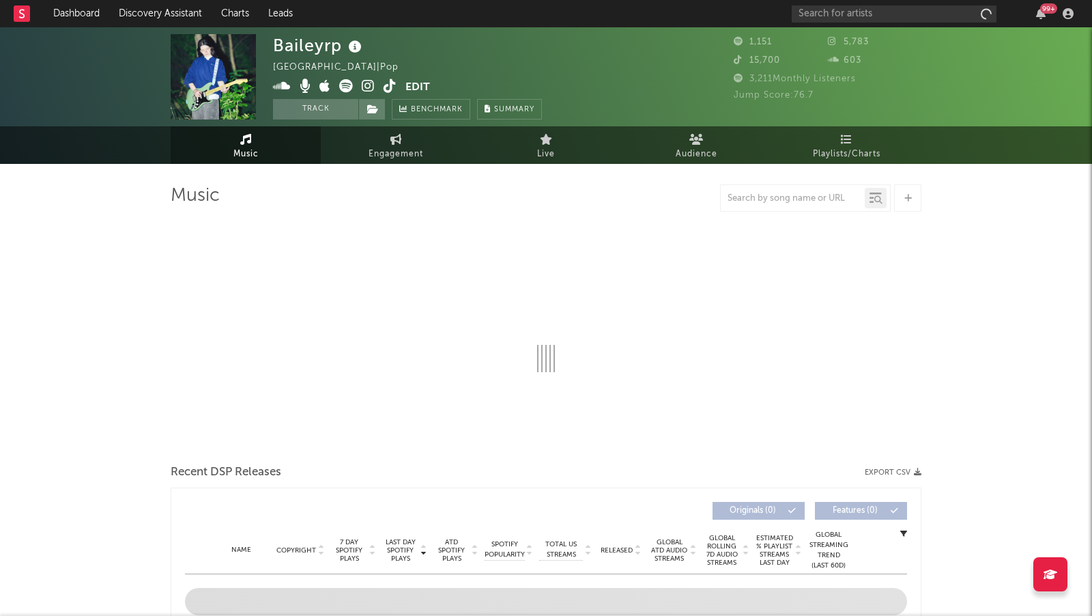
select select "1w"
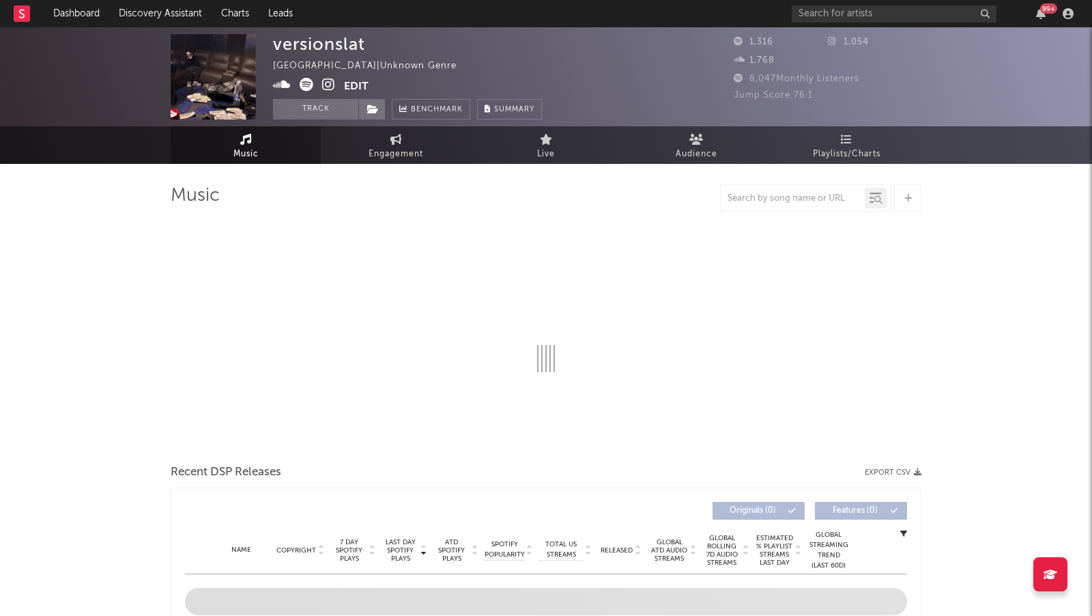
select select "6m"
